Goal: Register for event/course

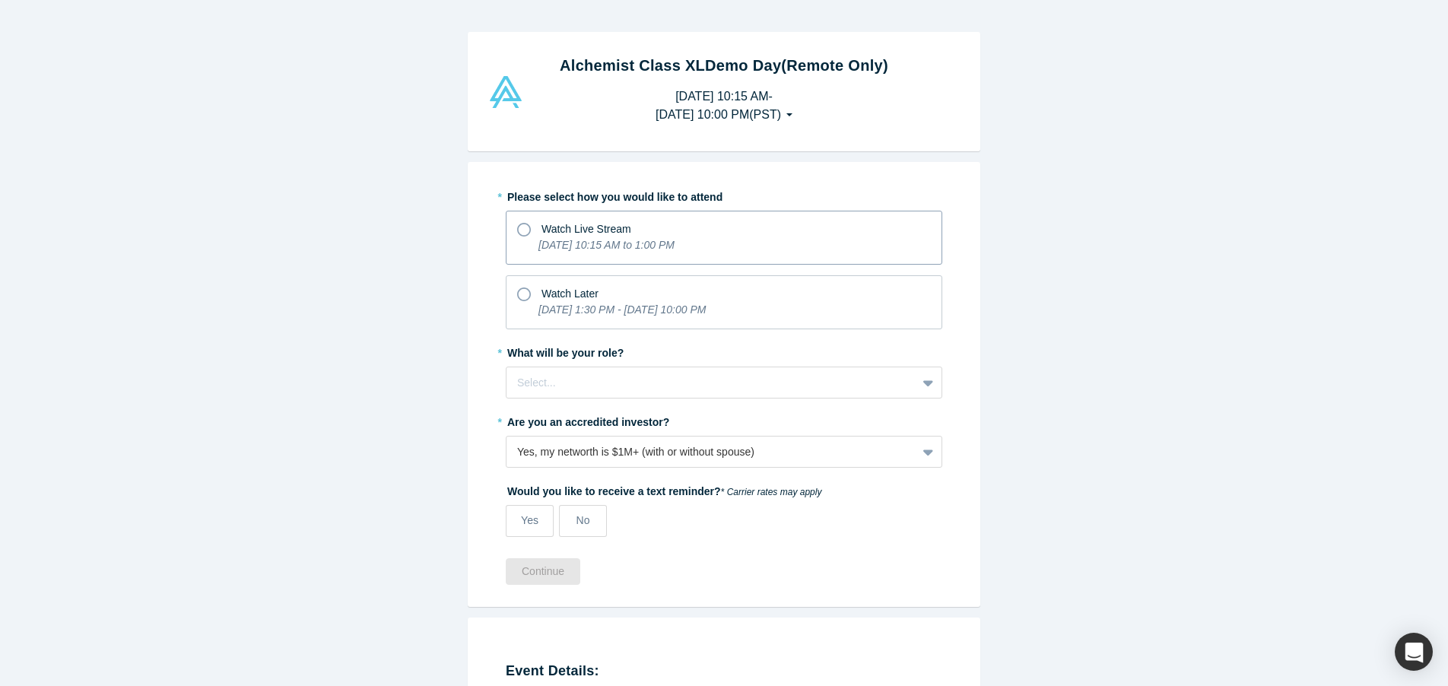
click at [525, 228] on icon at bounding box center [524, 230] width 14 height 14
click at [0, 0] on input "Watch Live Stream [DATE] 10:15 AM to 1:00 PM" at bounding box center [0, 0] width 0 height 0
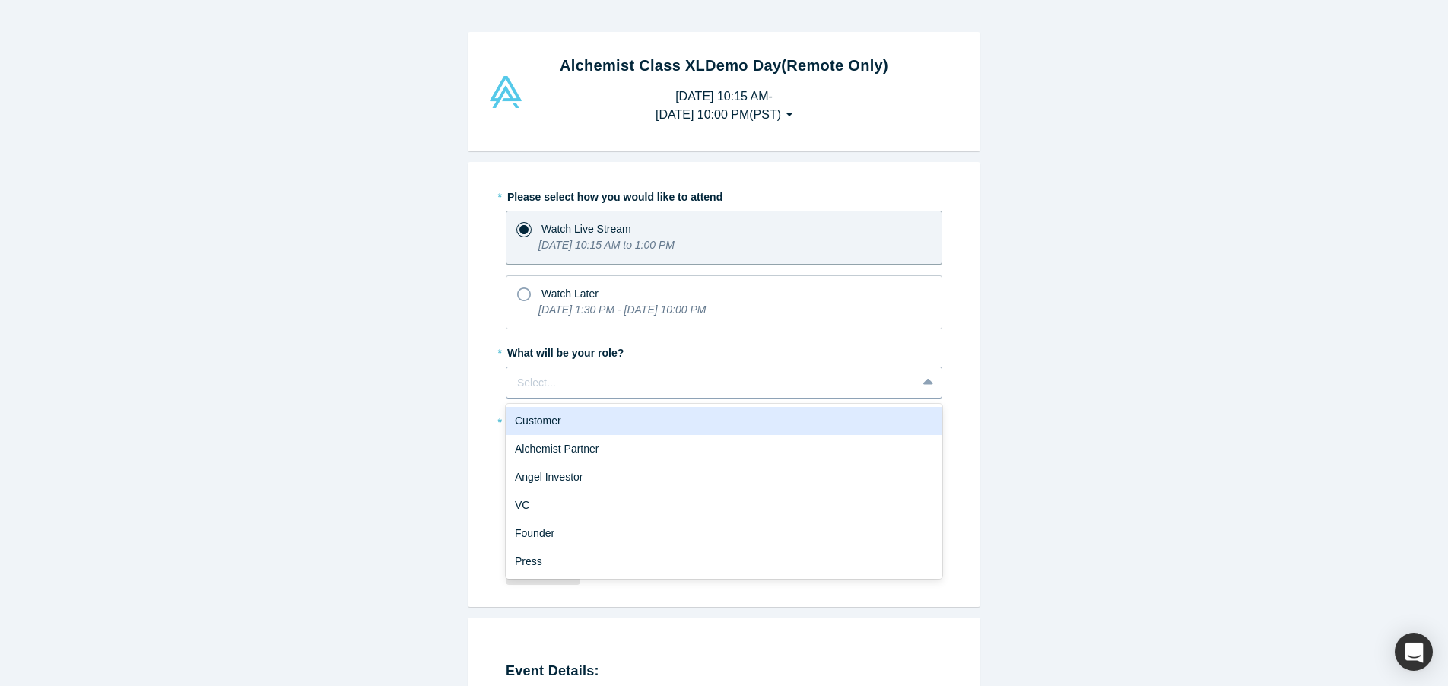
click at [928, 384] on icon at bounding box center [928, 382] width 10 height 15
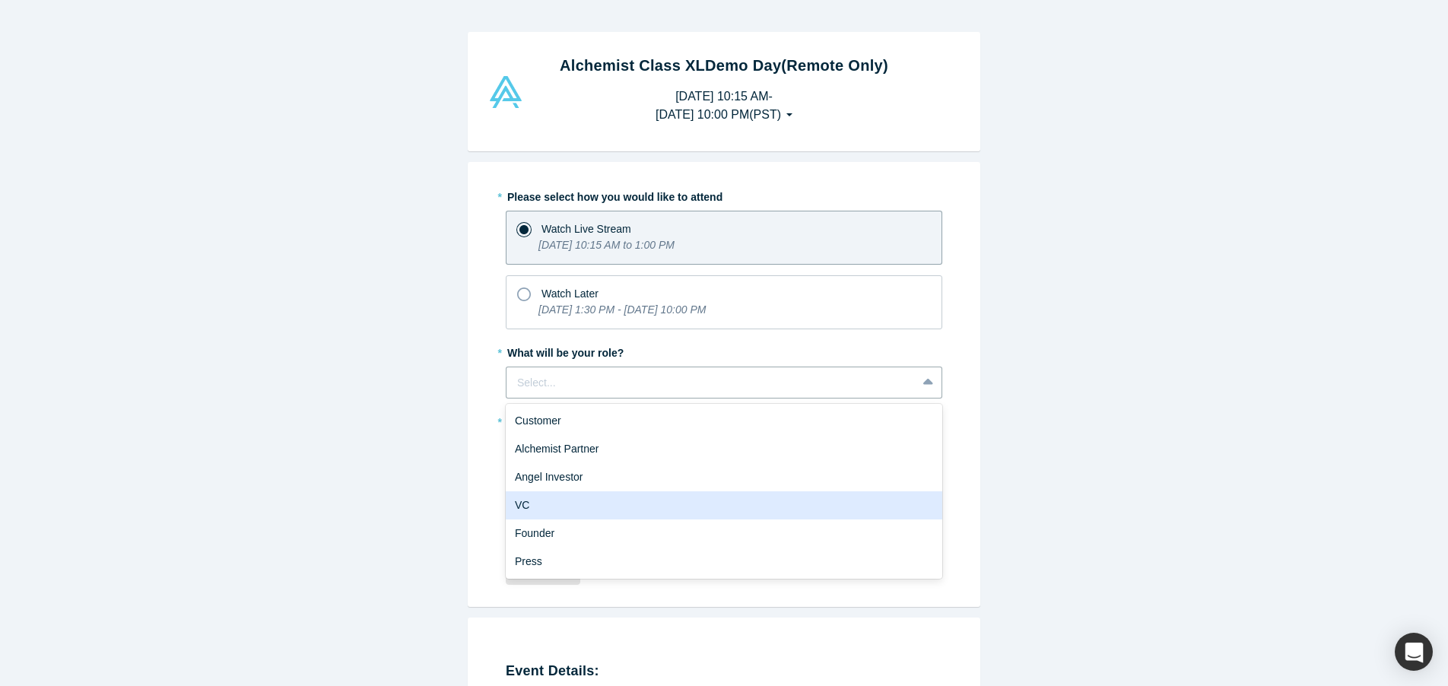
click at [839, 501] on div "VC" at bounding box center [724, 505] width 437 height 28
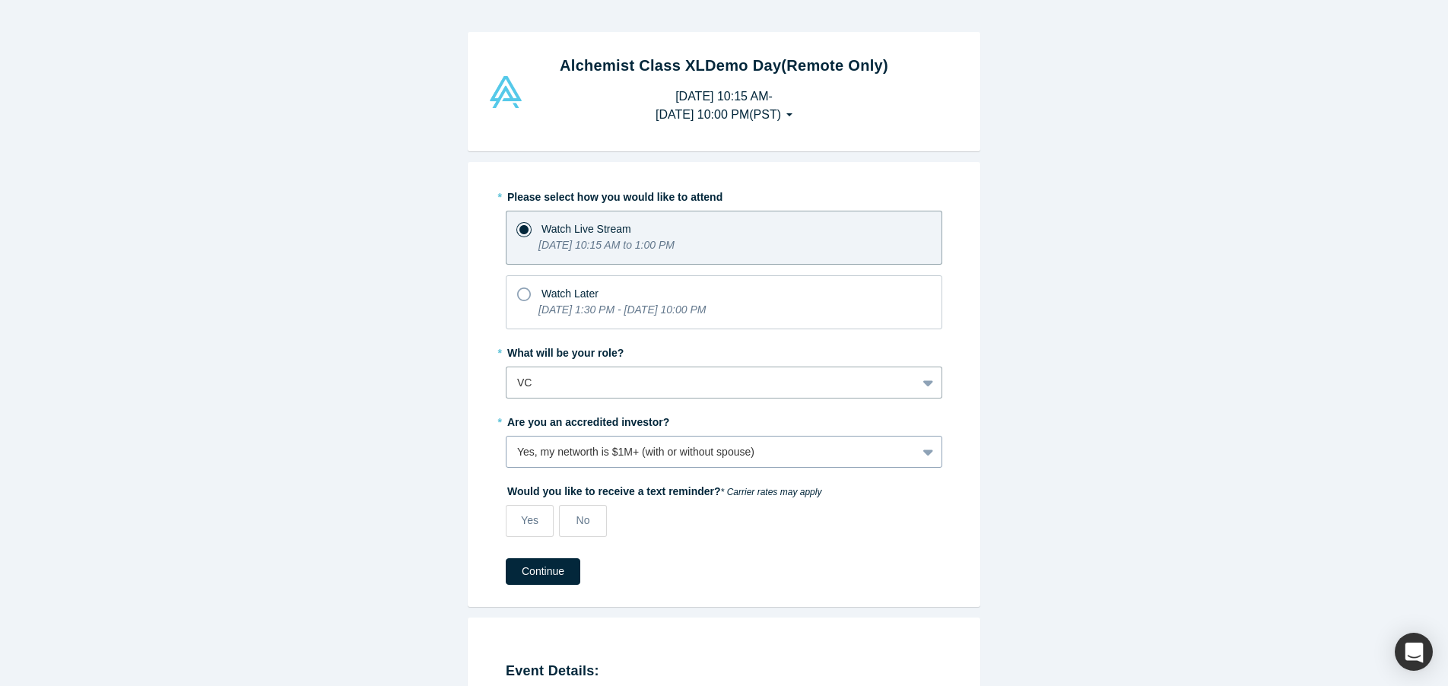
click at [933, 454] on div "Yes, my networth is $1M+ (with or without spouse)" at bounding box center [724, 452] width 437 height 32
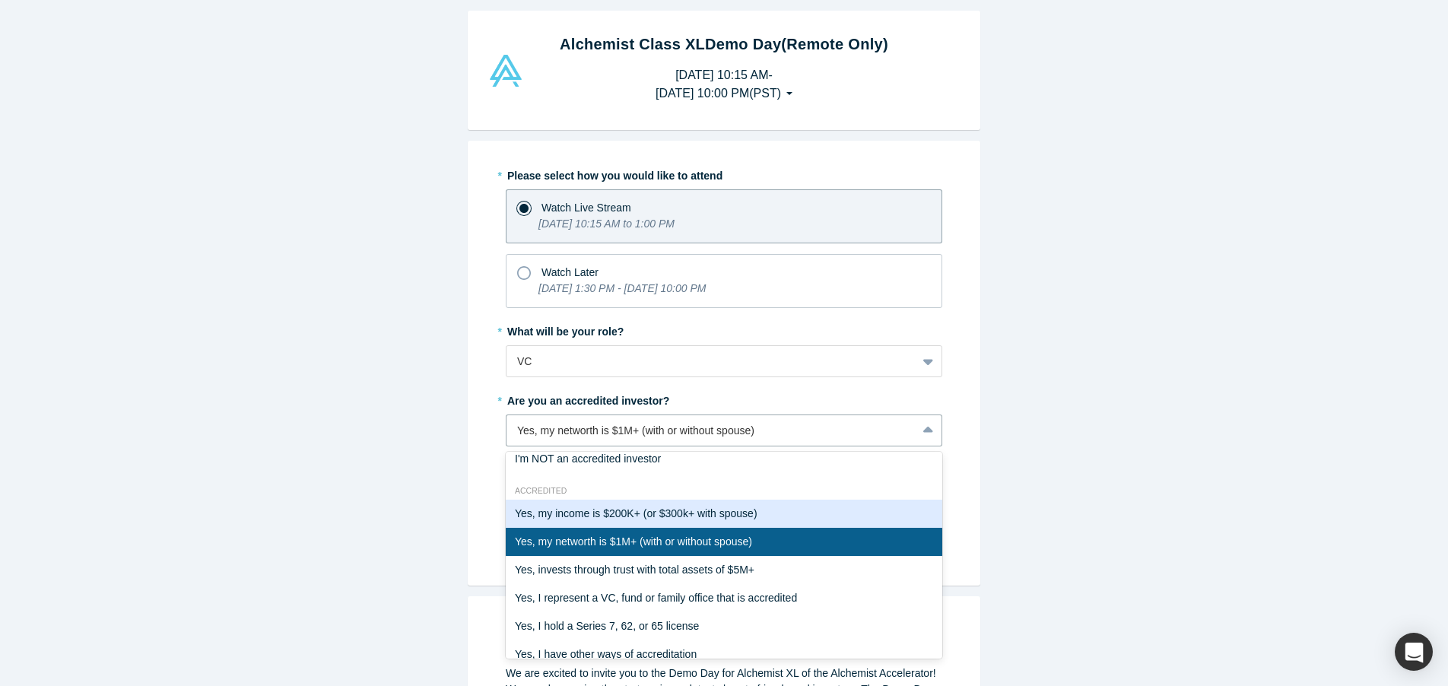
scroll to position [49, 0]
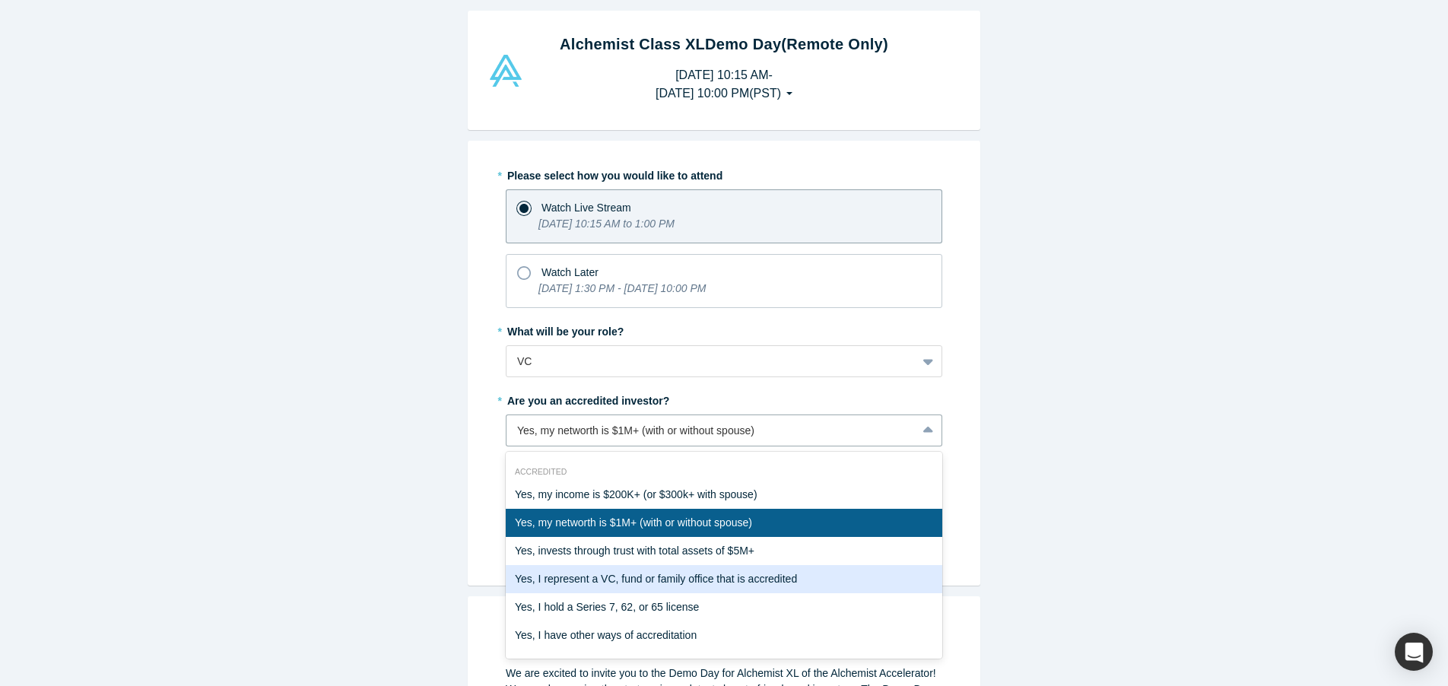
click at [782, 583] on div "Yes, I represent a VC, fund or family office that is accredited" at bounding box center [724, 579] width 437 height 28
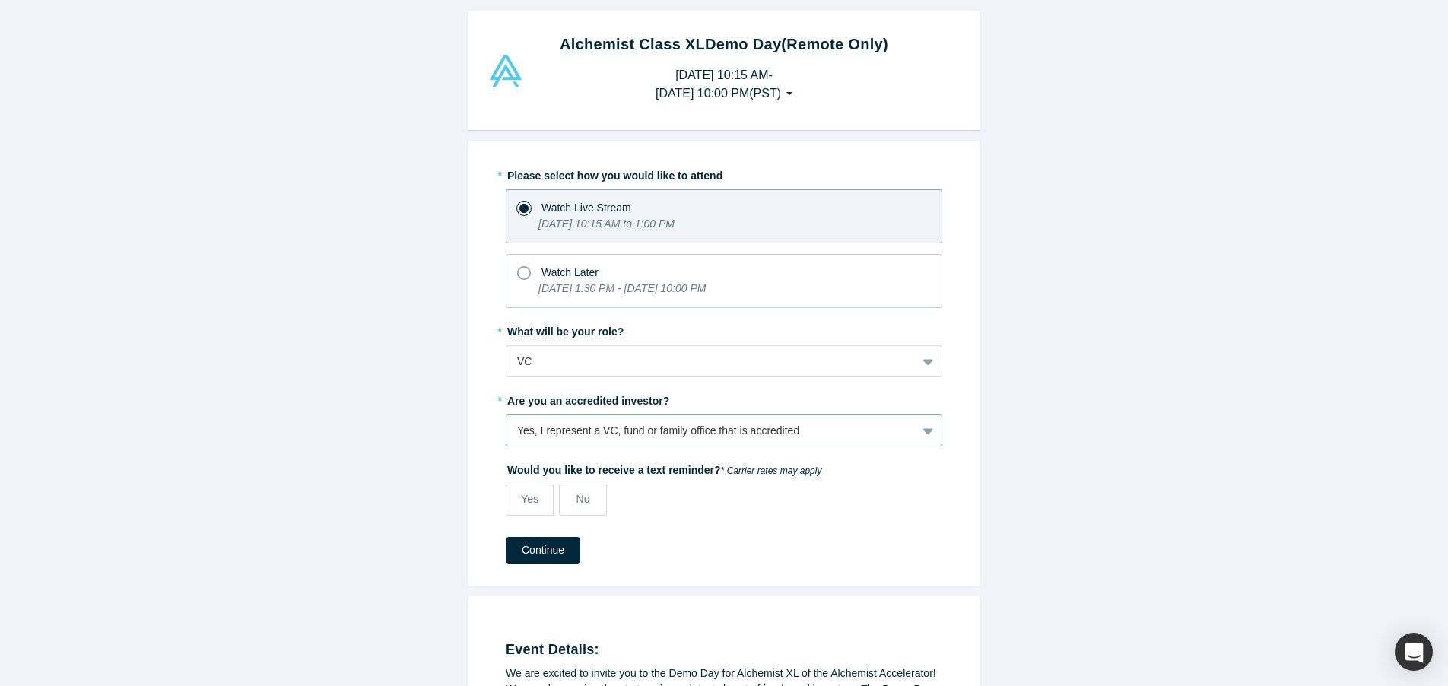
click at [926, 433] on icon at bounding box center [928, 430] width 10 height 15
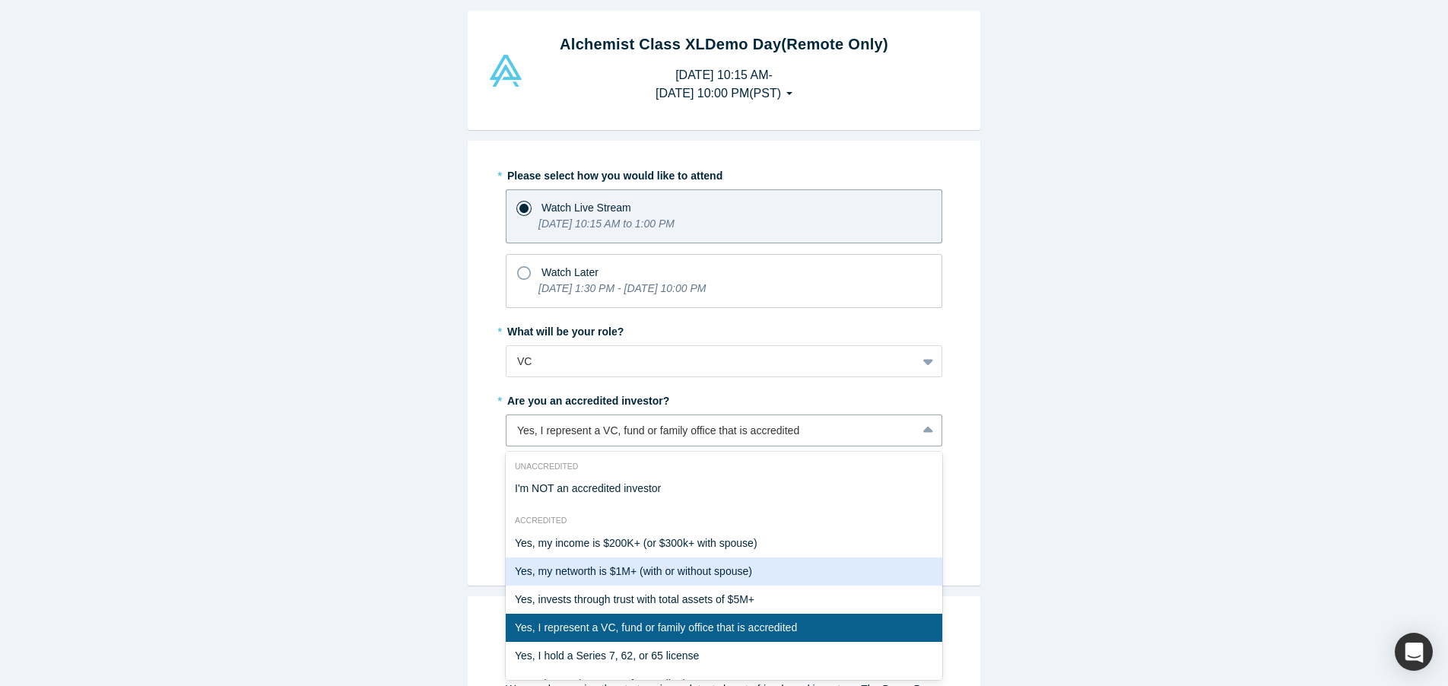
click at [739, 569] on div "Yes, my networth is $1M+ (with or without spouse)" at bounding box center [724, 572] width 437 height 28
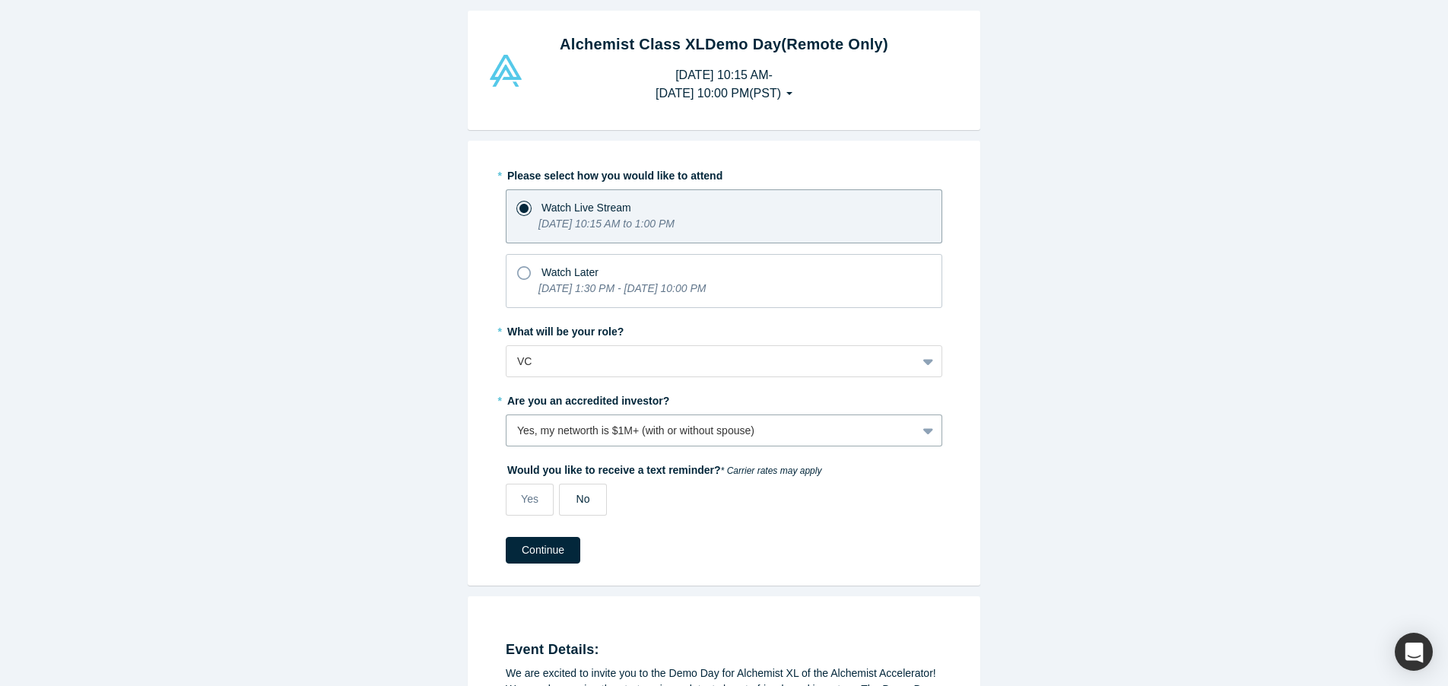
click at [574, 505] on label "No" at bounding box center [583, 500] width 48 height 32
click at [0, 0] on input "No" at bounding box center [0, 0] width 0 height 0
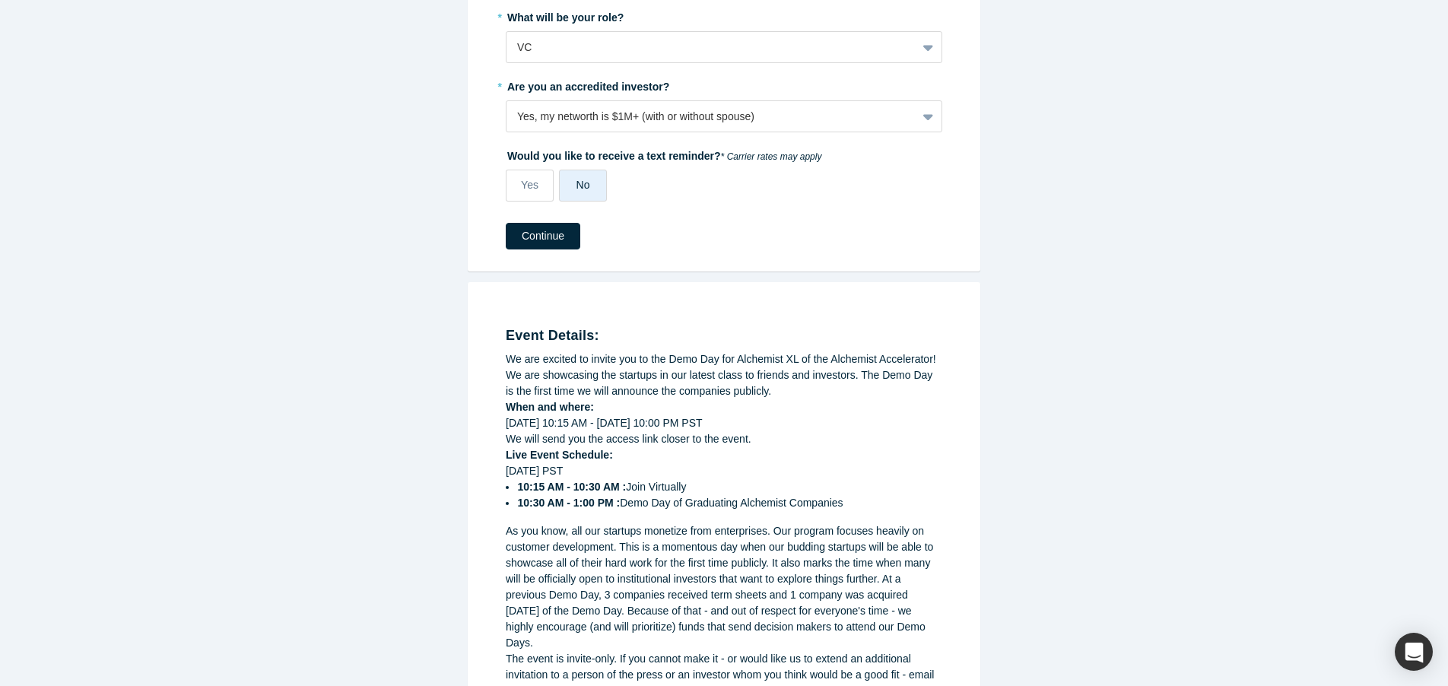
scroll to position [334, 0]
click at [549, 242] on button "Continue" at bounding box center [543, 237] width 75 height 27
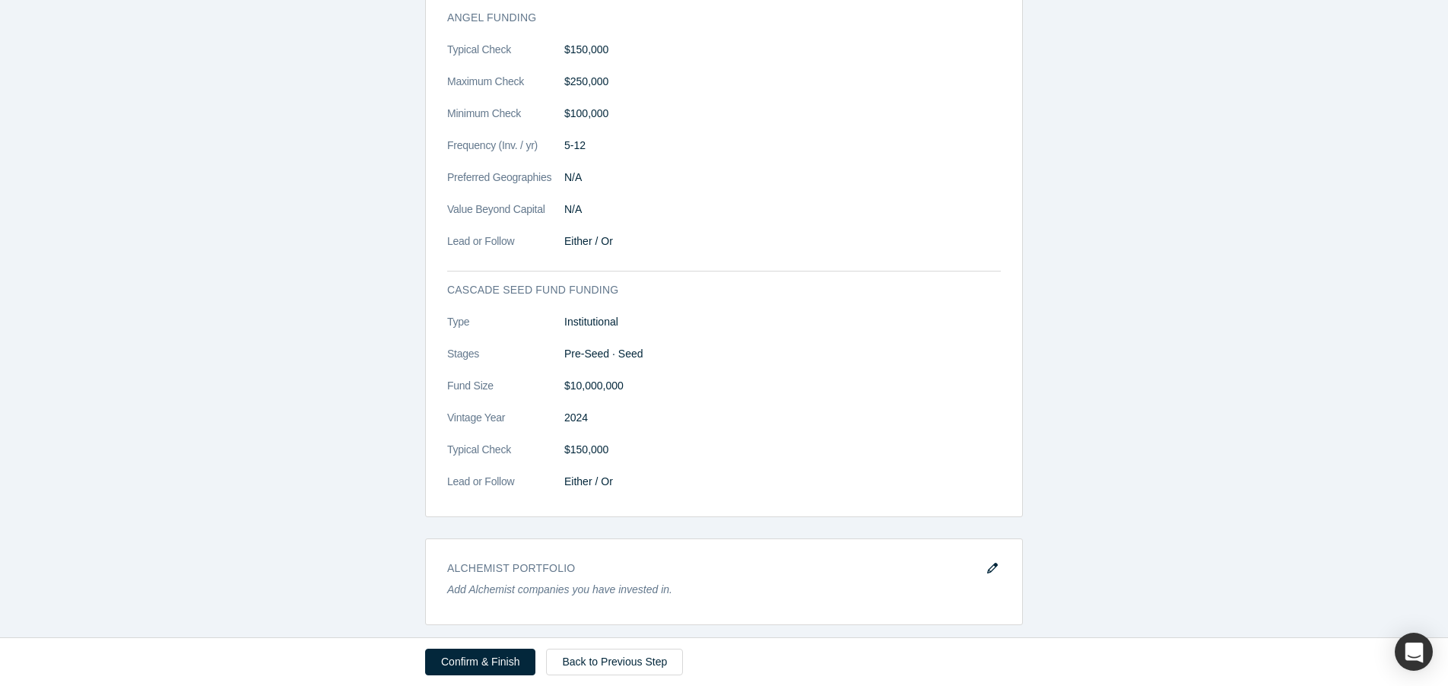
scroll to position [1248, 0]
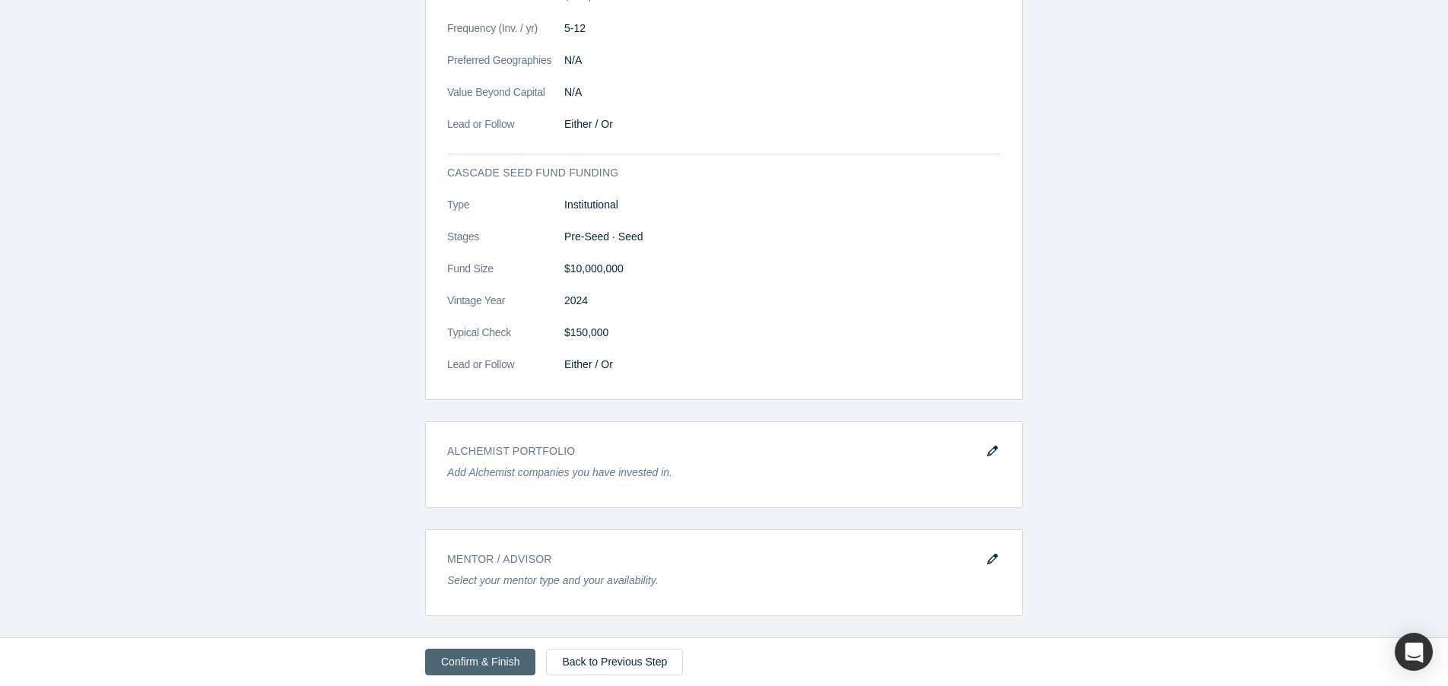
click at [493, 660] on button "Confirm & Finish" at bounding box center [480, 662] width 110 height 27
